Goal: Information Seeking & Learning: Learn about a topic

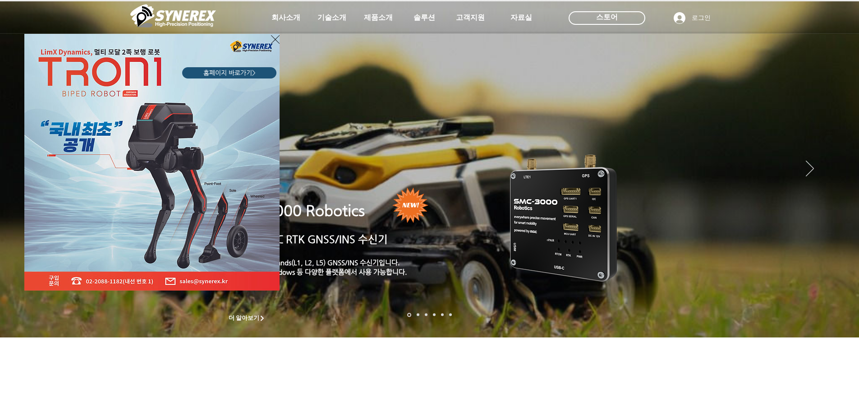
click at [484, 183] on div "LimX Dinamics" at bounding box center [429, 205] width 859 height 411
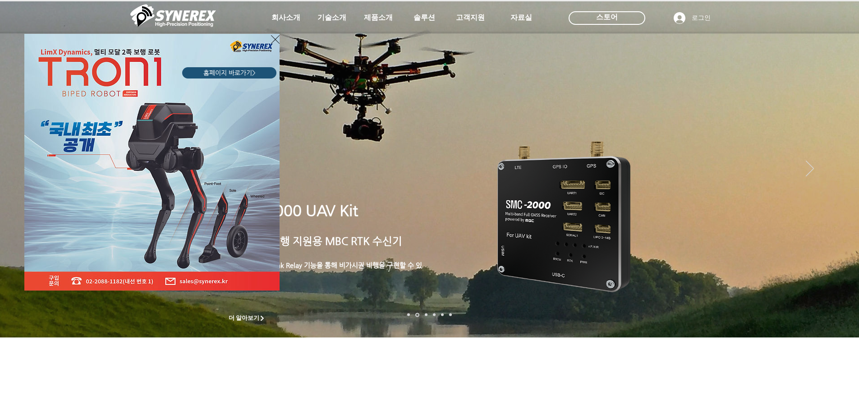
click at [275, 42] on icon "사이트로 돌아가기" at bounding box center [275, 39] width 9 height 11
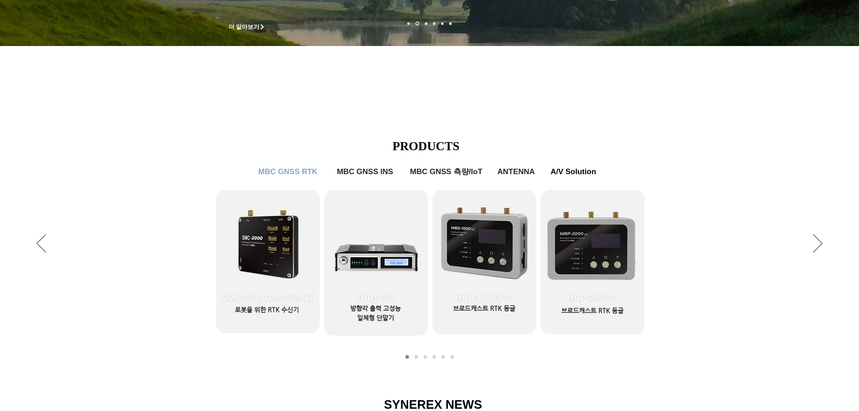
scroll to position [361, 0]
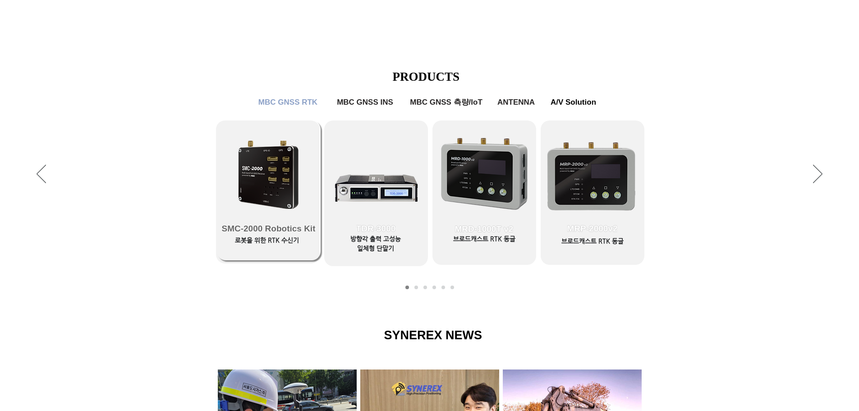
click at [287, 174] on link "SMC-2000 Robotics Kit" at bounding box center [269, 190] width 104 height 140
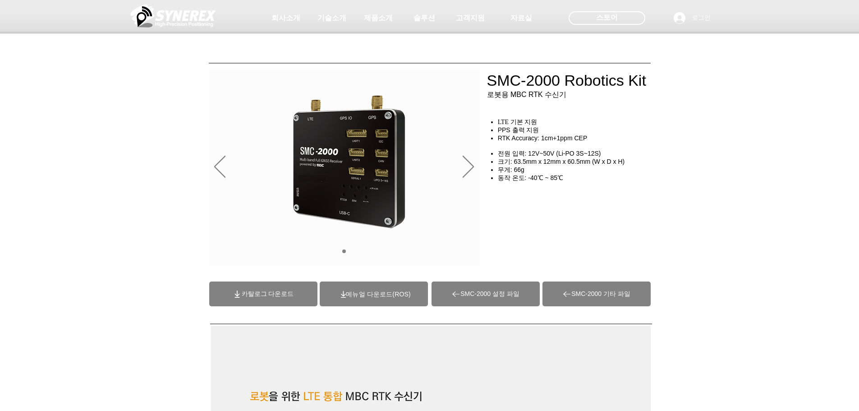
drag, startPoint x: 489, startPoint y: 82, endPoint x: 646, endPoint y: 94, distance: 156.9
click at [633, 93] on div at bounding box center [429, 66] width 859 height 133
click at [671, 95] on div at bounding box center [429, 66] width 859 height 133
click at [668, 90] on div at bounding box center [429, 66] width 859 height 133
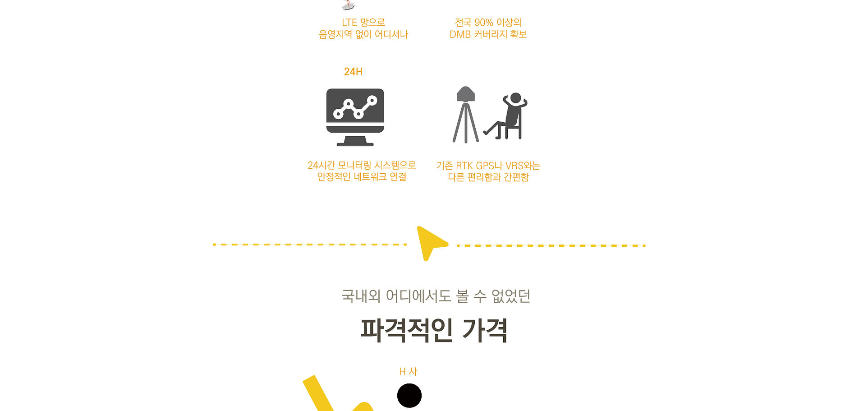
scroll to position [1488, 0]
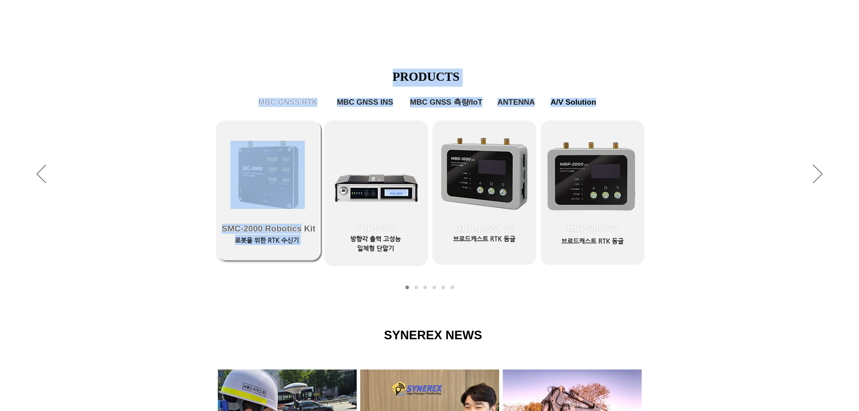
drag, startPoint x: 213, startPoint y: 225, endPoint x: 300, endPoint y: 230, distance: 87.6
click at [300, 230] on div "PRODUCTS MBC GNSS RTK MBC GNSS INS MBC GNSS 측량/IoT ANTENNA A/V Solution ​로봇을 위한…" at bounding box center [429, 174] width 859 height 248
click at [323, 234] on div "슬라이드쇼" at bounding box center [429, 174] width 859 height 248
drag, startPoint x: 322, startPoint y: 228, endPoint x: 260, endPoint y: 223, distance: 62.4
click at [260, 223] on div "PRODUCTS MBC GNSS RTK MBC GNSS INS MBC GNSS 측량/IoT ANTENNA A/V Solution ​로봇을 위한…" at bounding box center [429, 174] width 859 height 248
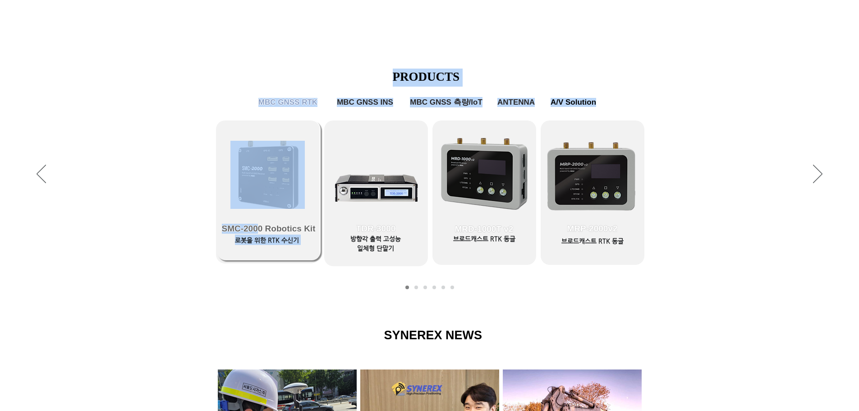
click at [251, 226] on span "SMC-2000 Robotics Kit" at bounding box center [269, 229] width 94 height 10
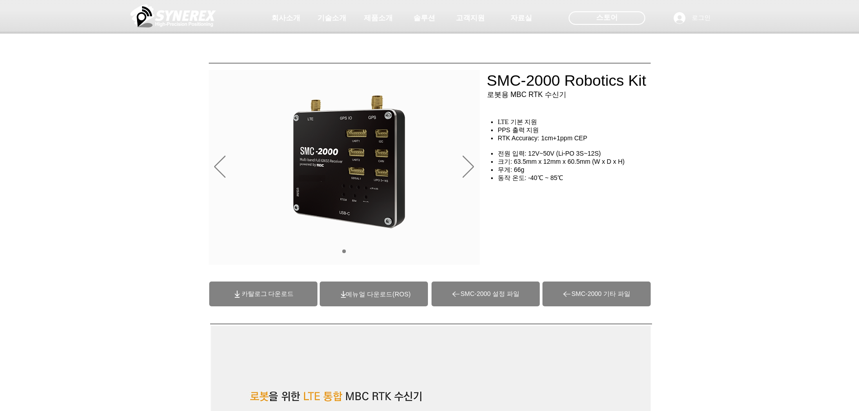
drag, startPoint x: 671, startPoint y: 78, endPoint x: 497, endPoint y: 86, distance: 174.2
click at [528, 78] on div at bounding box center [429, 66] width 859 height 133
drag, startPoint x: 497, startPoint y: 86, endPoint x: 551, endPoint y: 99, distance: 55.8
click at [546, 96] on div at bounding box center [429, 66] width 859 height 133
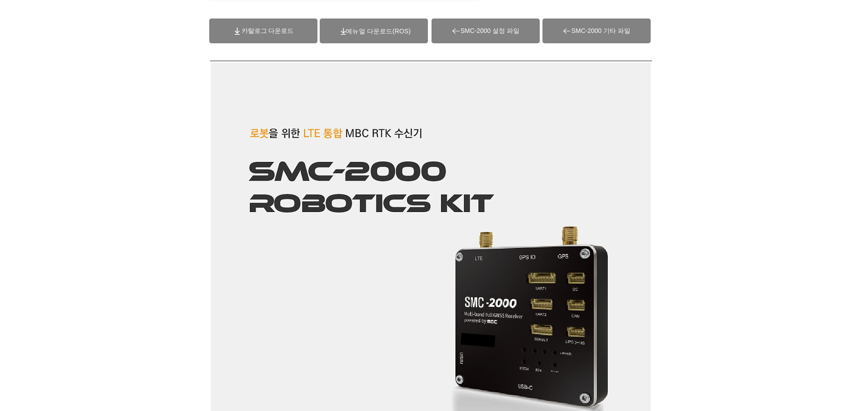
scroll to position [180, 0]
